Goal: Task Accomplishment & Management: Manage account settings

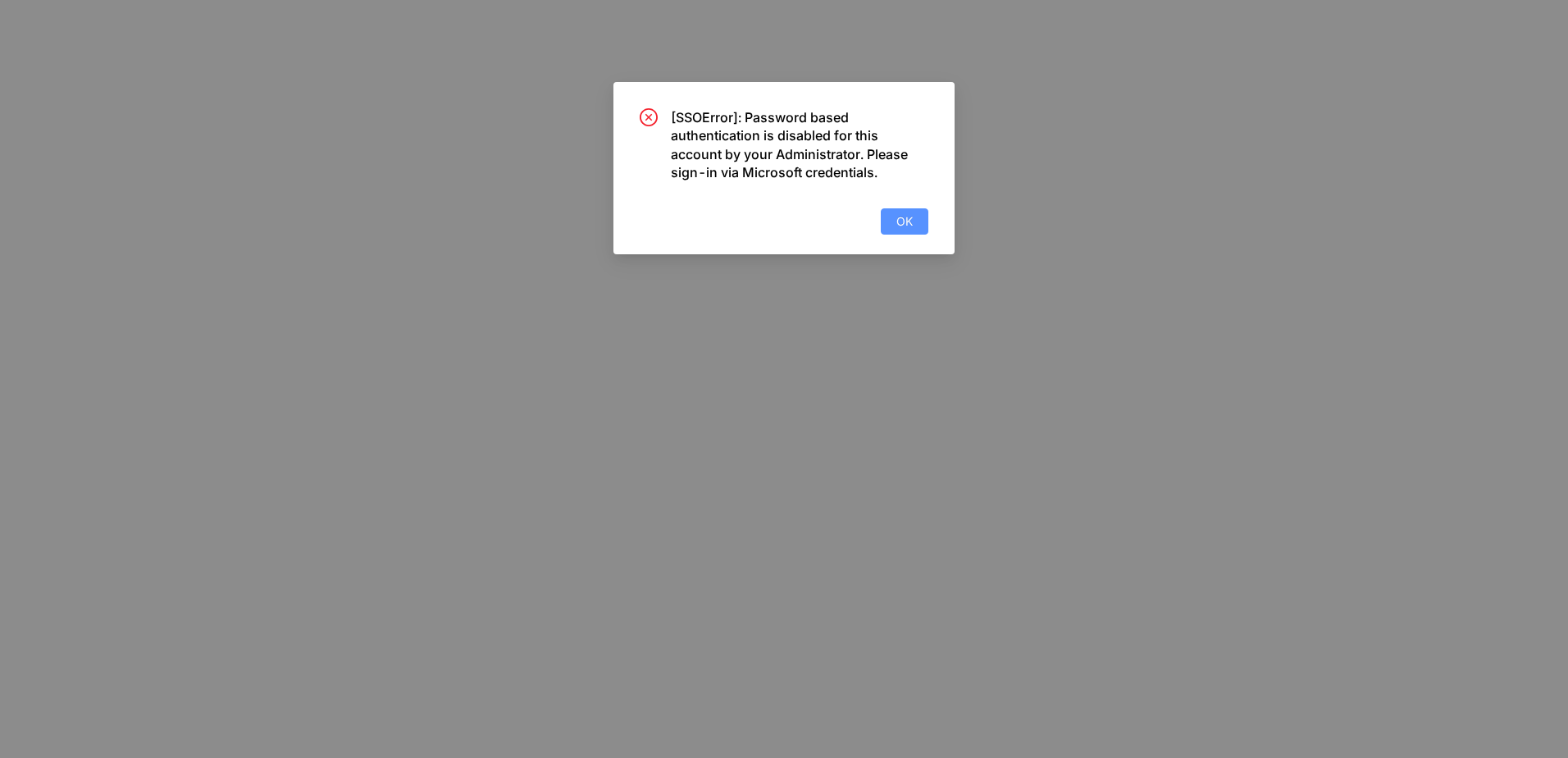
click at [916, 225] on button "OK" at bounding box center [904, 221] width 47 height 26
